Goal: Task Accomplishment & Management: Use online tool/utility

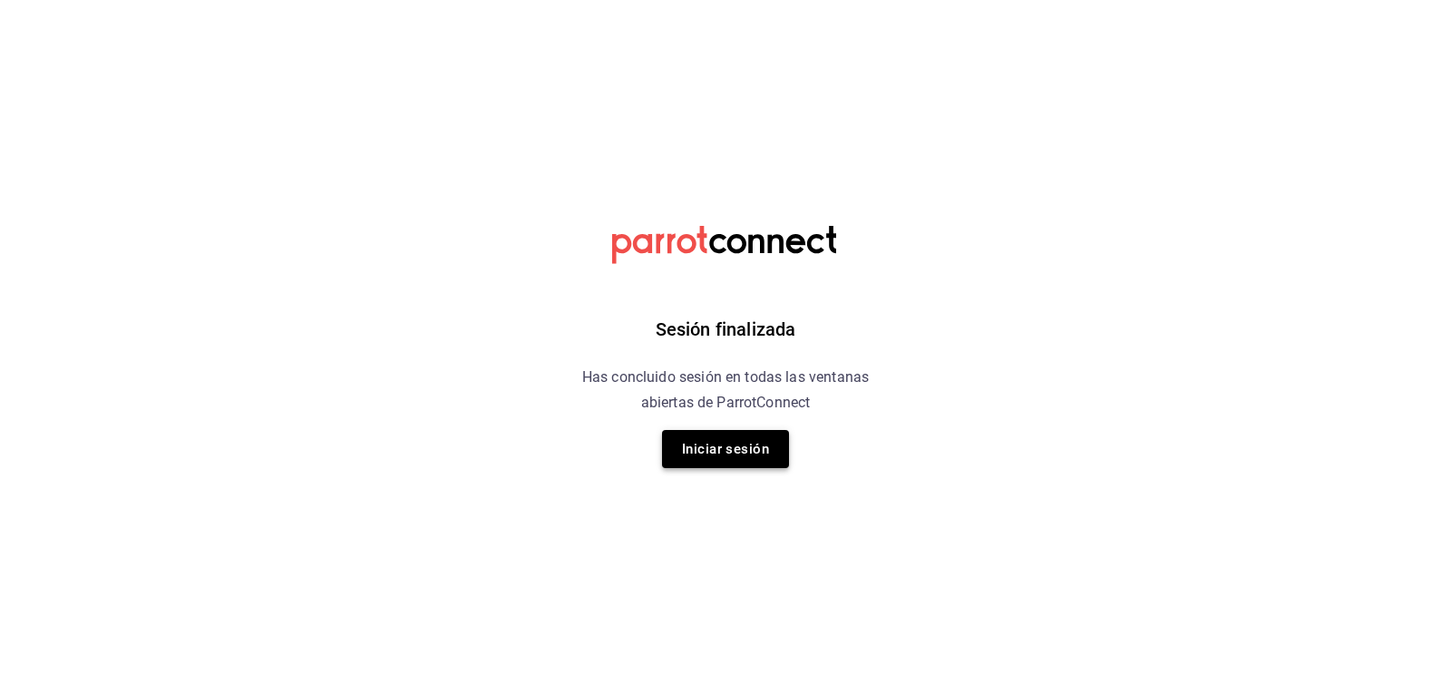
click at [727, 442] on button "Iniciar sesión" at bounding box center [725, 449] width 127 height 38
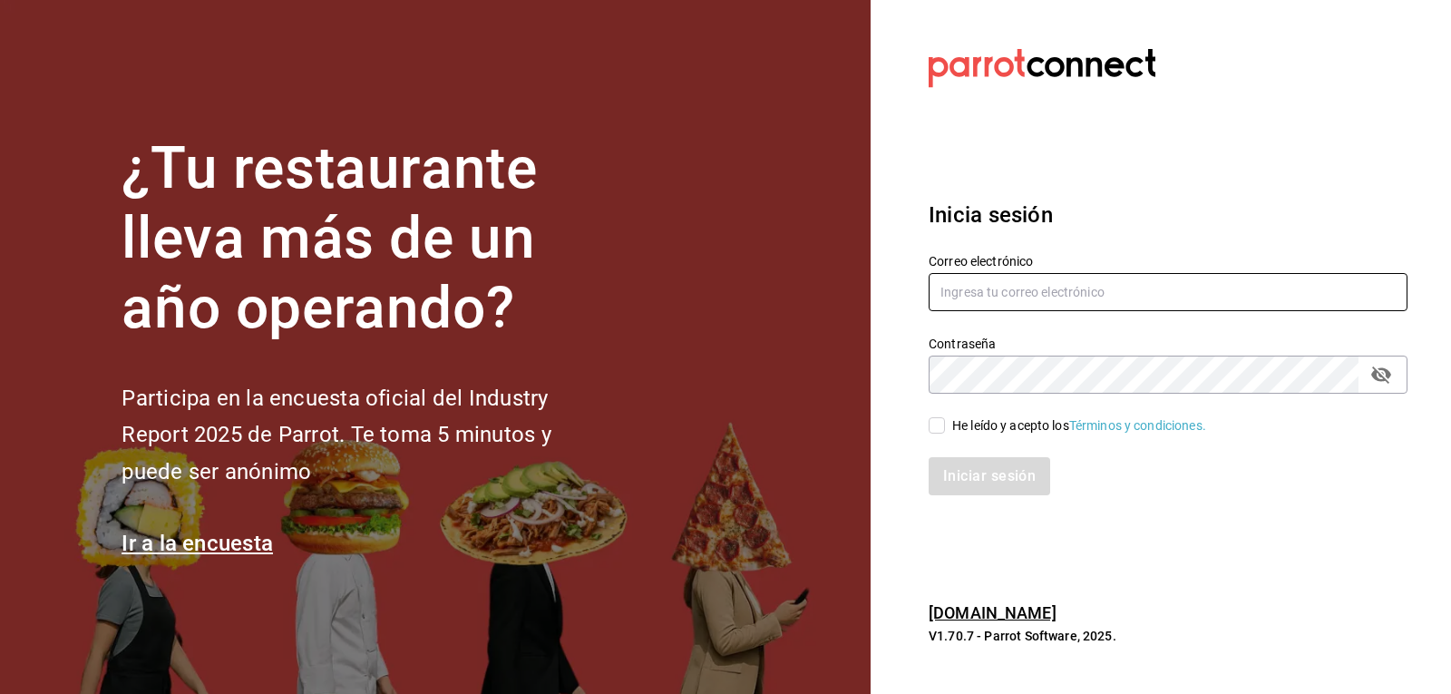
type input "[EMAIL_ADDRESS][DOMAIN_NAME]"
click at [933, 424] on input "He leído y acepto los Términos y condiciones." at bounding box center [937, 425] width 16 height 16
checkbox input "true"
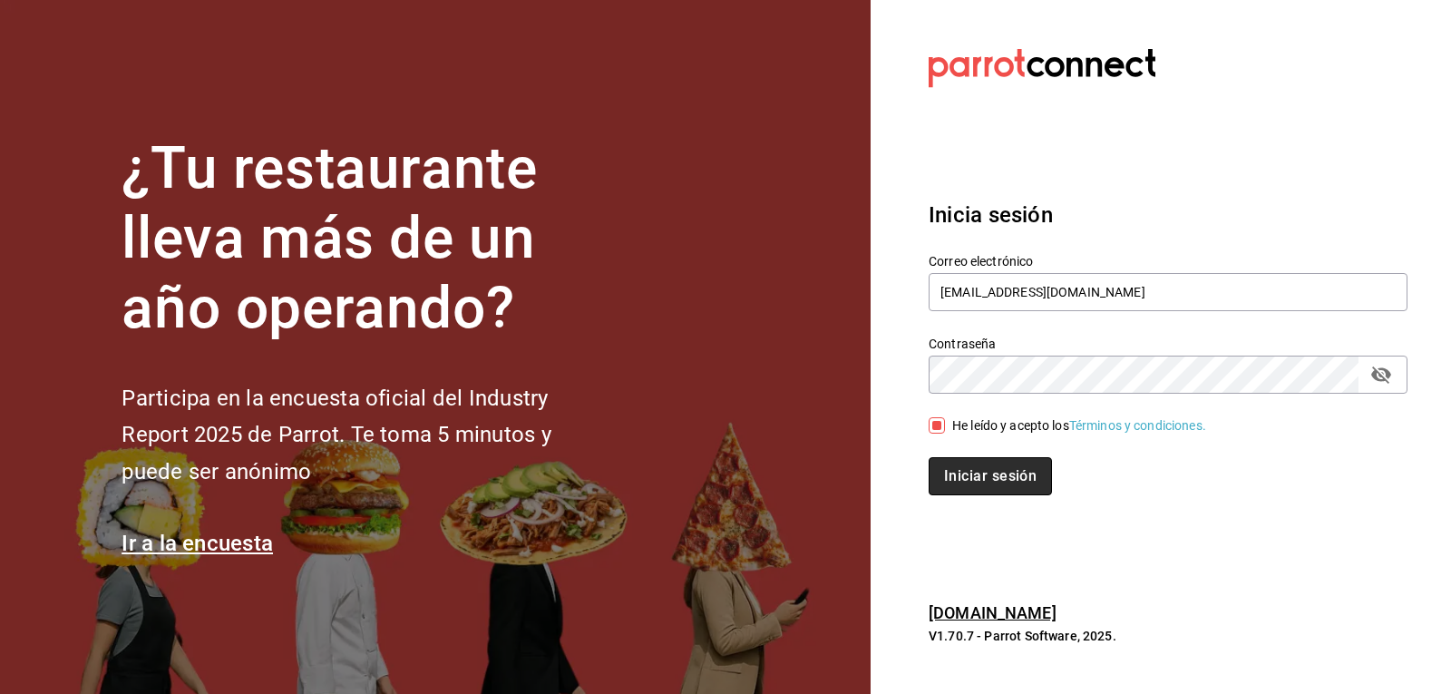
click at [984, 475] on button "Iniciar sesión" at bounding box center [990, 476] width 123 height 38
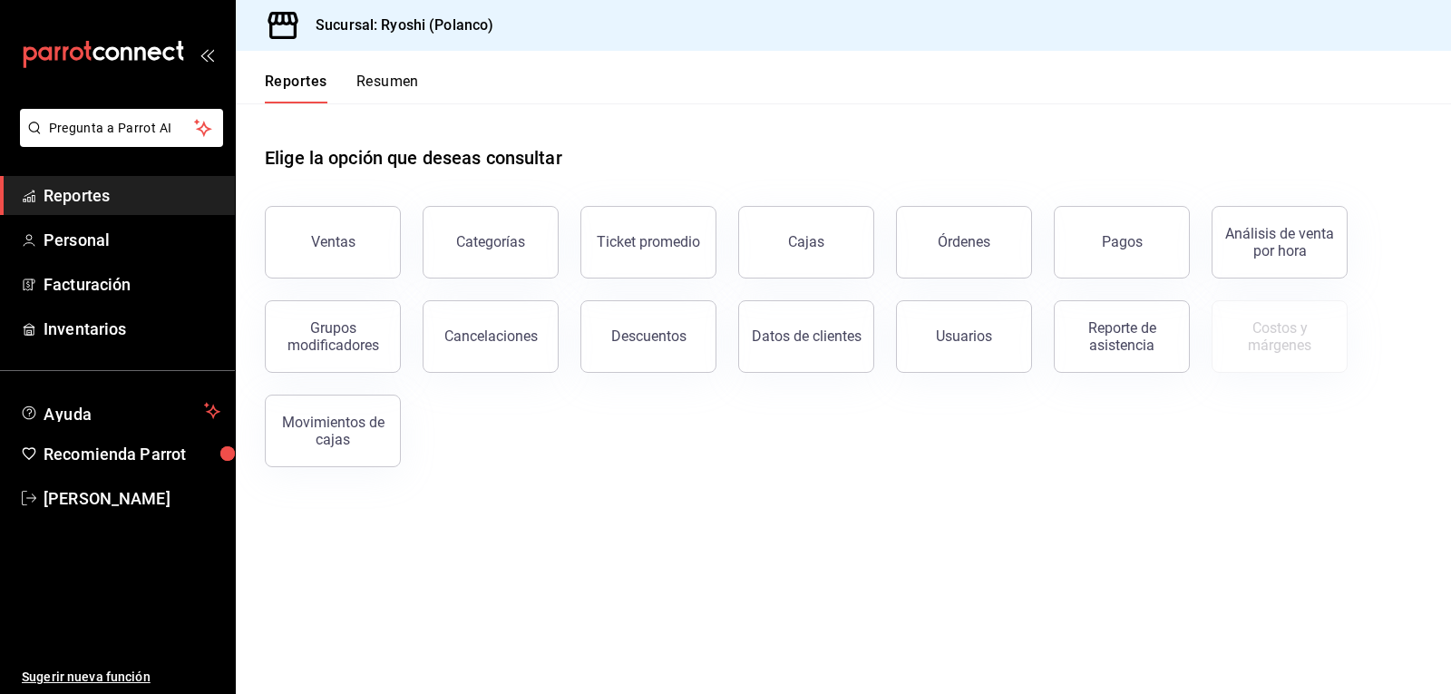
click at [388, 83] on button "Resumen" at bounding box center [387, 88] width 63 height 31
